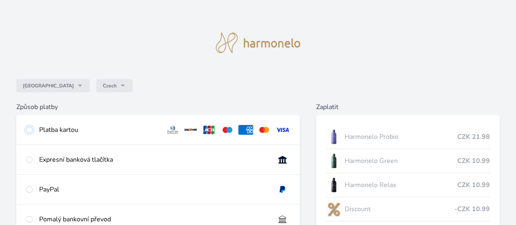
click at [33, 131] on input "radio" at bounding box center [29, 129] width 7 height 7
radio input "true"
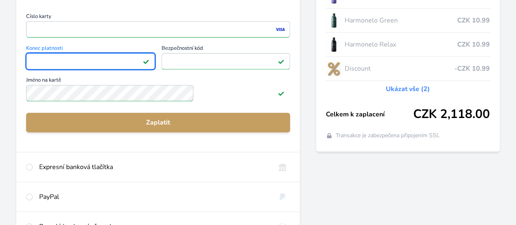
scroll to position [141, 0]
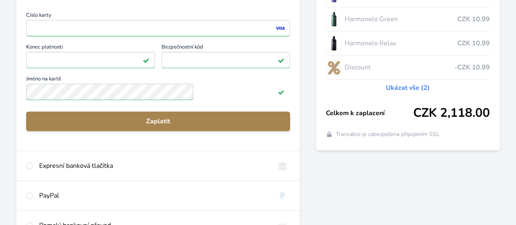
click at [189, 126] on span "Zaplatit" at bounding box center [158, 121] width 251 height 10
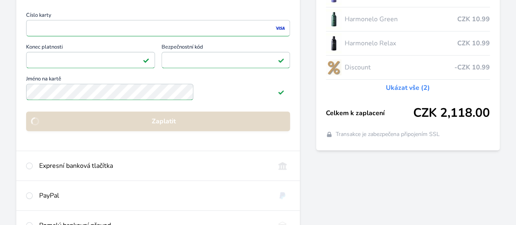
scroll to position [135, 0]
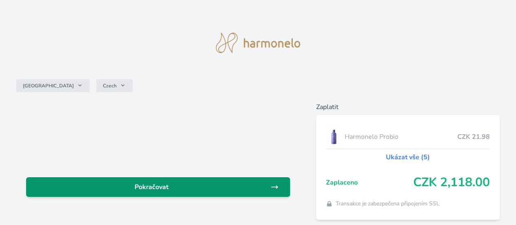
click at [189, 189] on span "Pokračovat" at bounding box center [152, 187] width 238 height 10
